Goal: Information Seeking & Learning: Check status

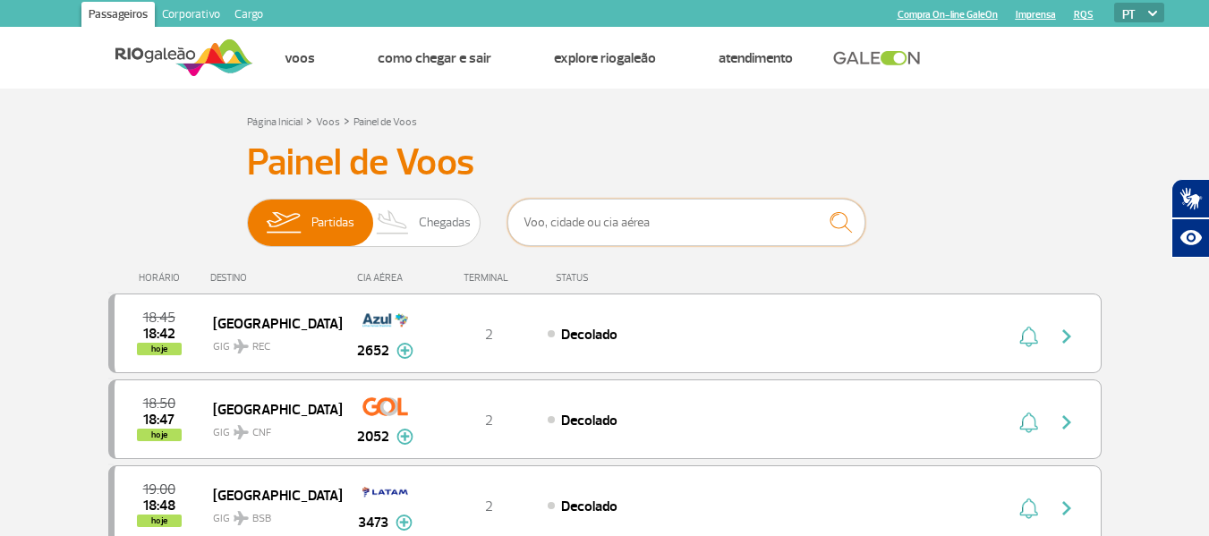
click at [621, 223] on input "text" at bounding box center [687, 222] width 358 height 47
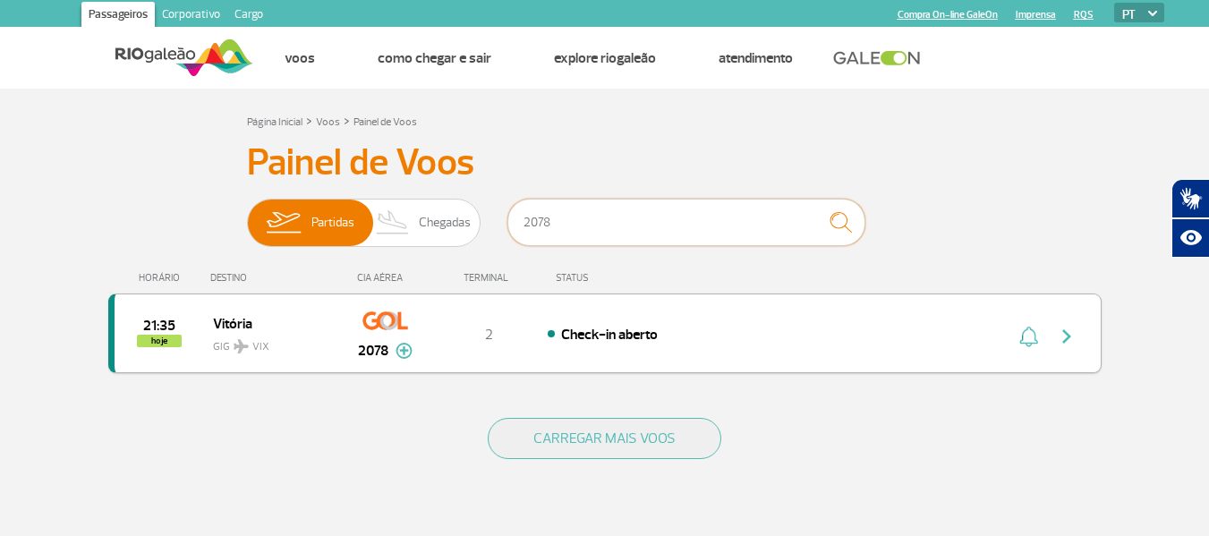
type input "2078"
click at [1074, 329] on img "button" at bounding box center [1066, 336] width 21 height 21
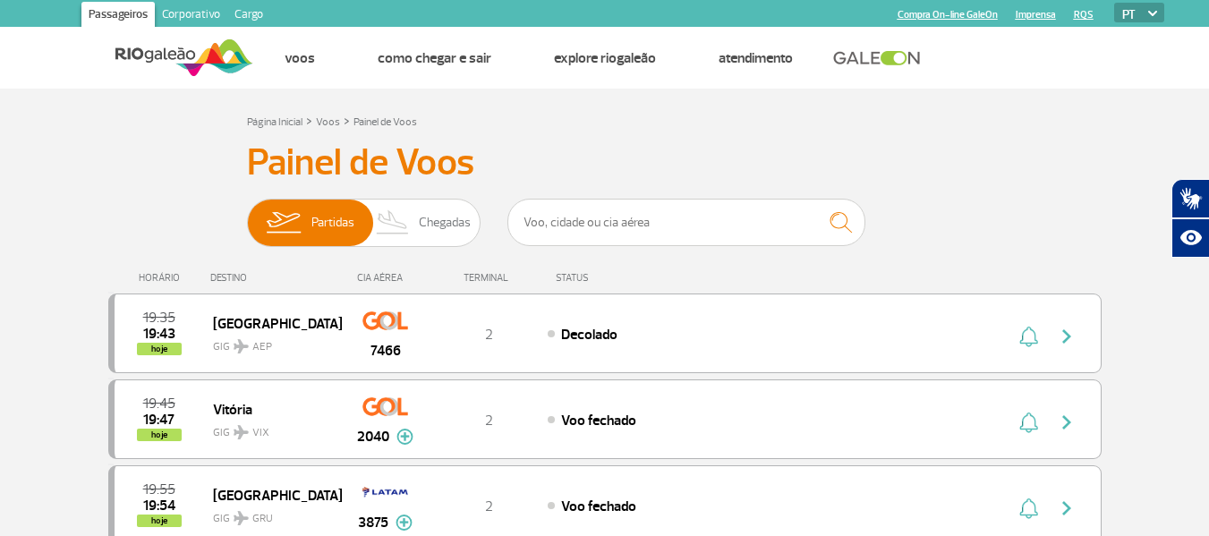
scroll to position [90, 0]
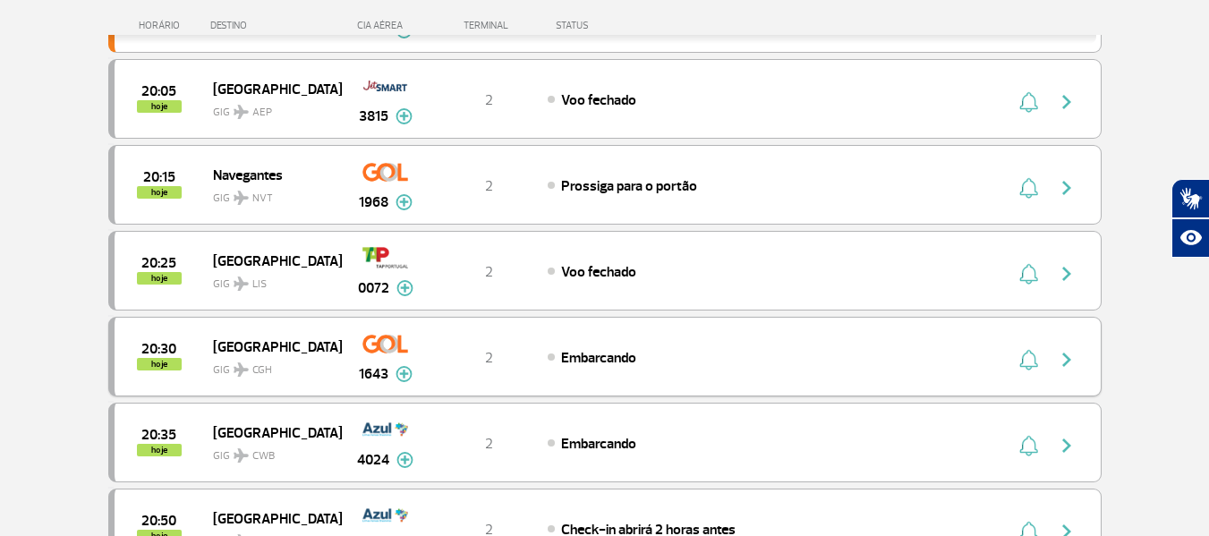
scroll to position [627, 0]
